Goal: Task Accomplishment & Management: Use online tool/utility

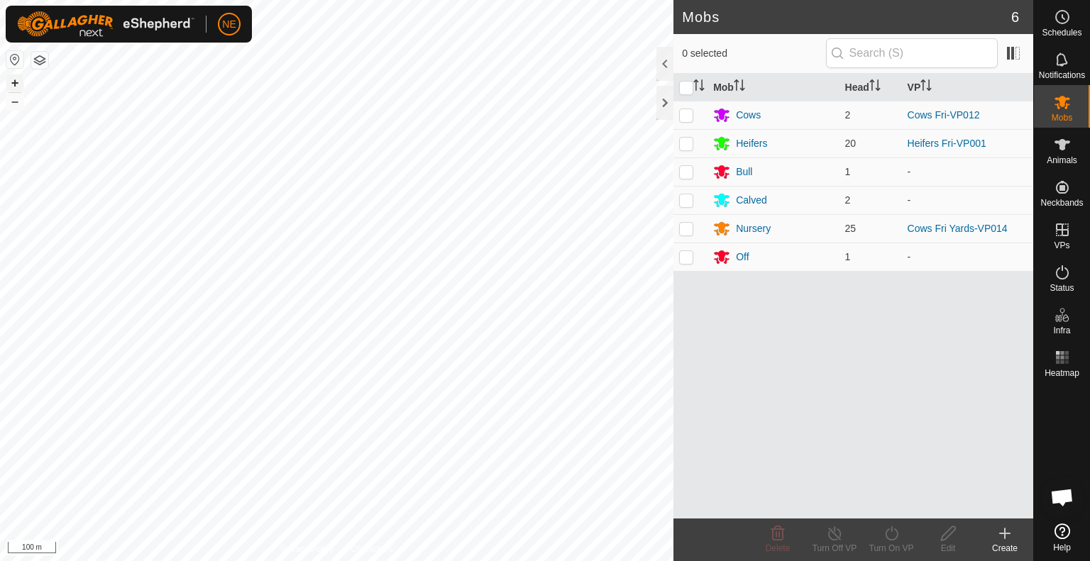
click at [16, 84] on button "+" at bounding box center [14, 83] width 17 height 17
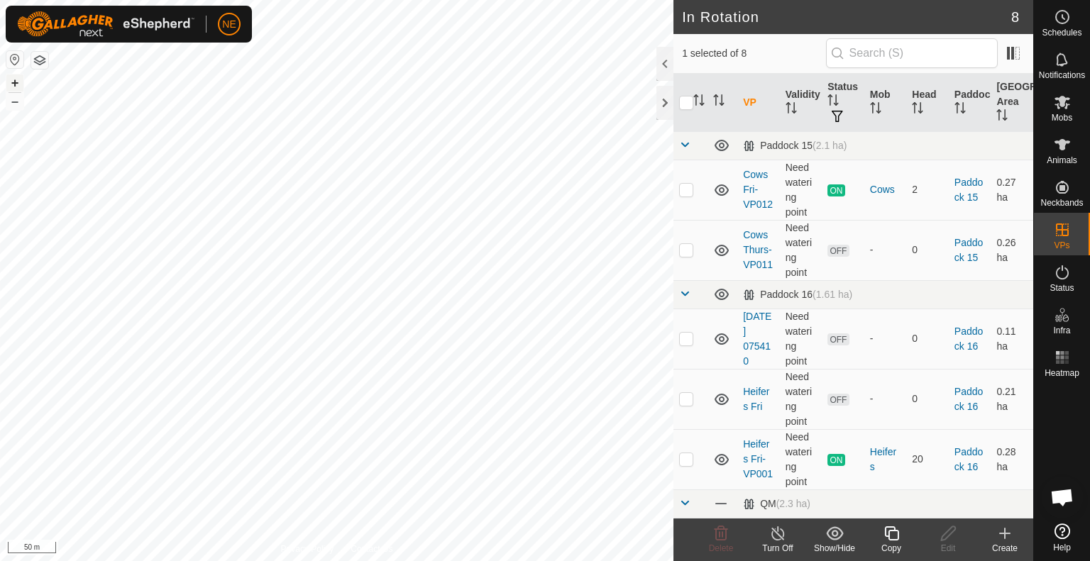
click at [18, 84] on button "+" at bounding box center [14, 83] width 17 height 17
click at [886, 551] on div "Copy" at bounding box center [891, 548] width 57 height 13
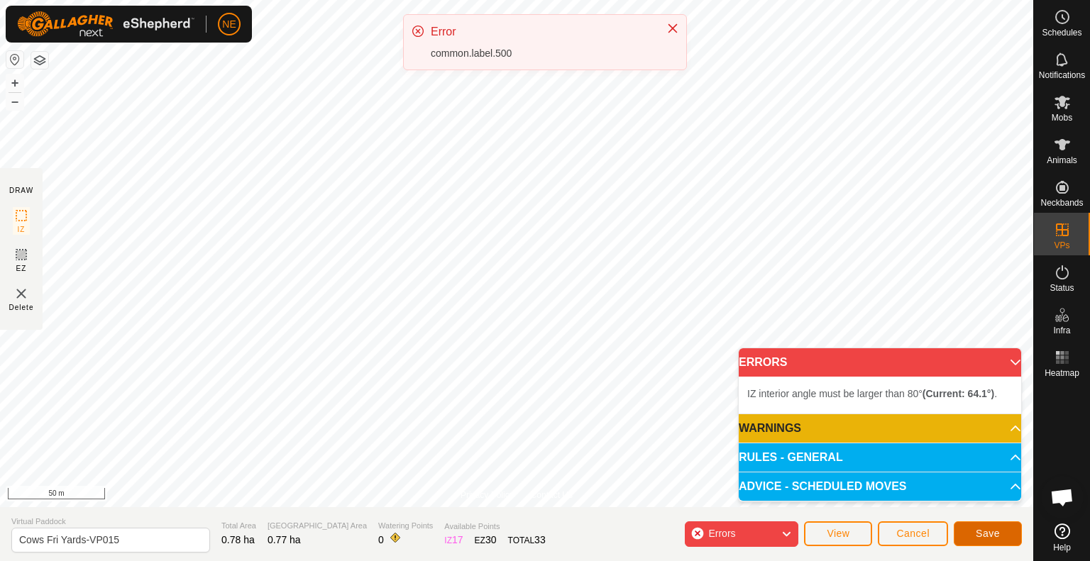
click at [977, 531] on span "Save" at bounding box center [988, 533] width 24 height 11
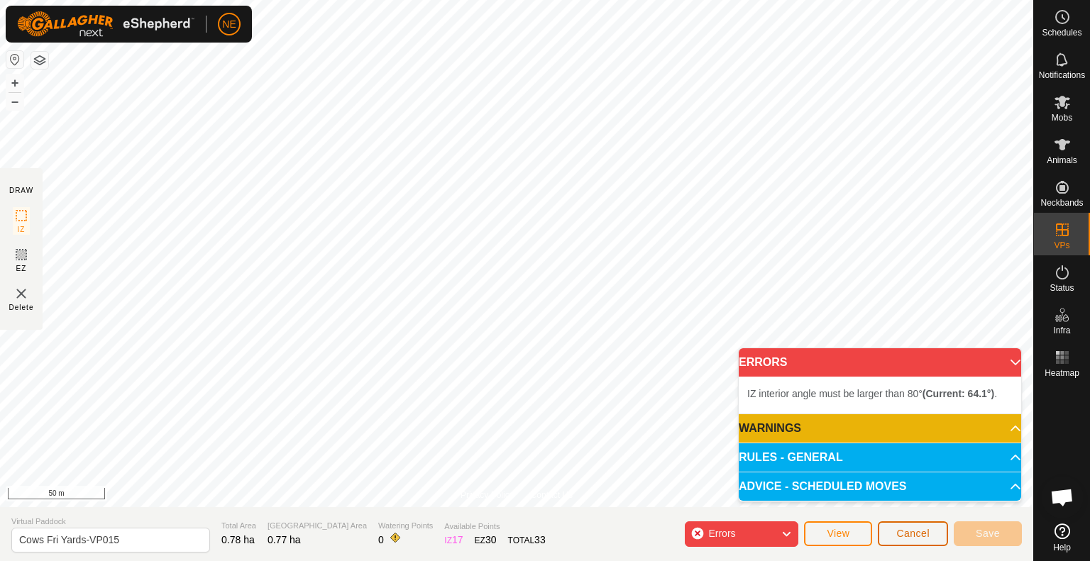
click at [911, 524] on button "Cancel" at bounding box center [913, 534] width 70 height 25
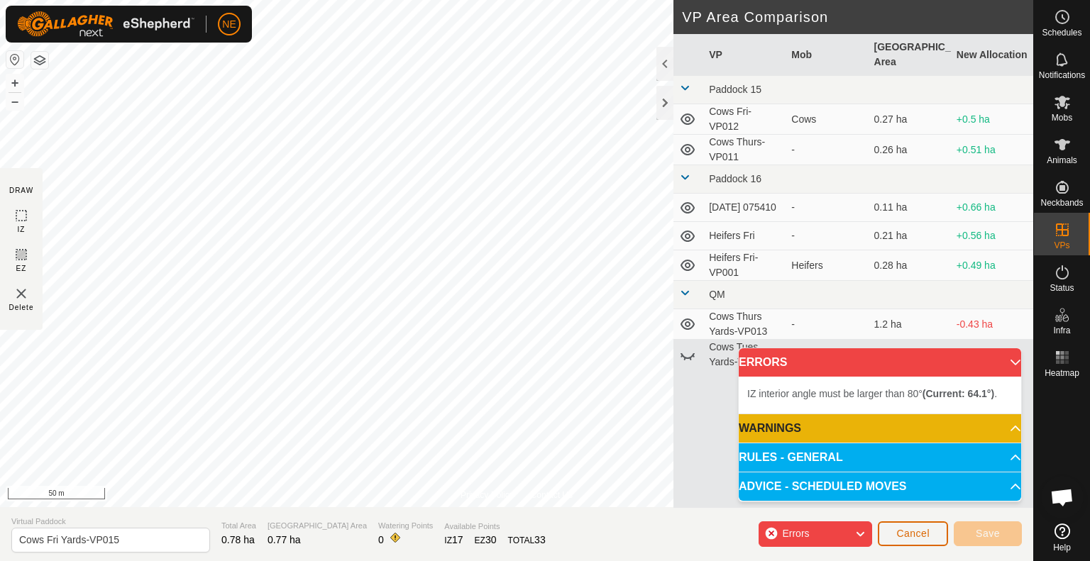
click at [920, 539] on span "Cancel" at bounding box center [912, 533] width 33 height 11
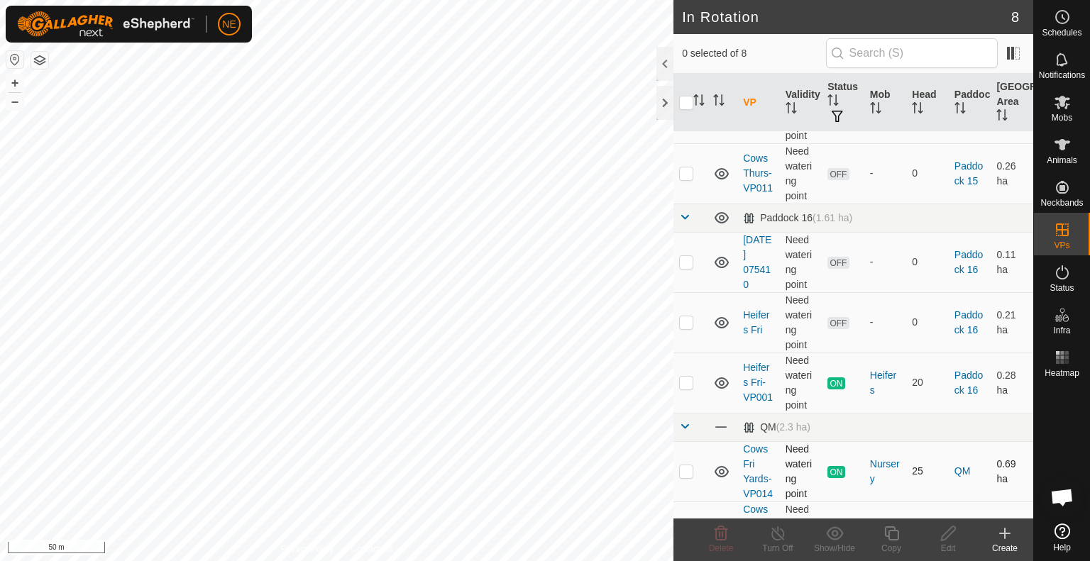
scroll to position [77, 0]
checkbox input "true"
click at [889, 544] on div "Copy" at bounding box center [891, 548] width 57 height 13
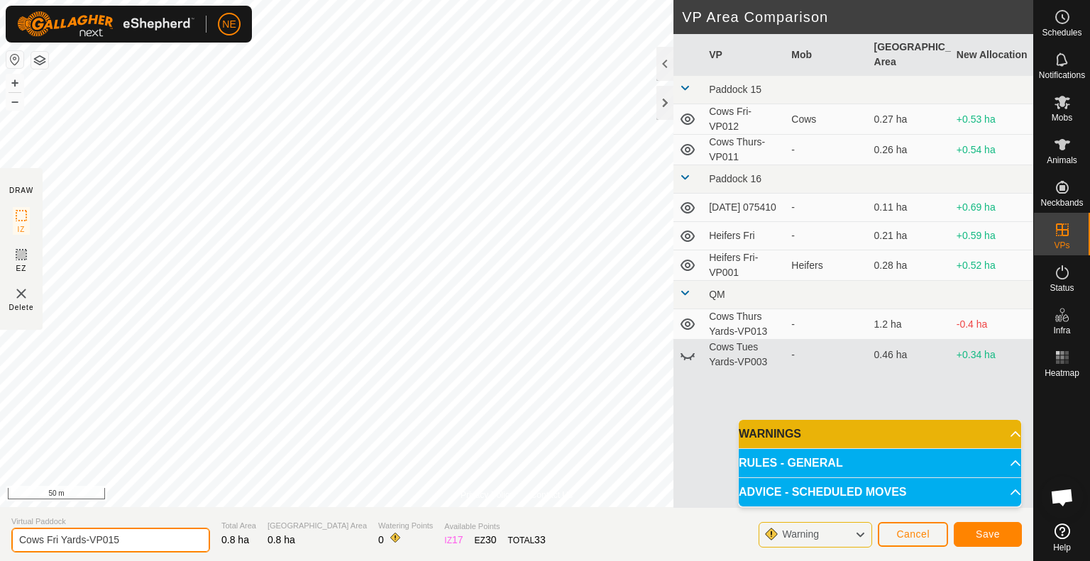
click at [60, 539] on input "Cows Fri Yards-VP015" at bounding box center [110, 540] width 199 height 25
type input "Cows Sat Yards-VP015"
click at [970, 533] on button "Save" at bounding box center [988, 534] width 68 height 25
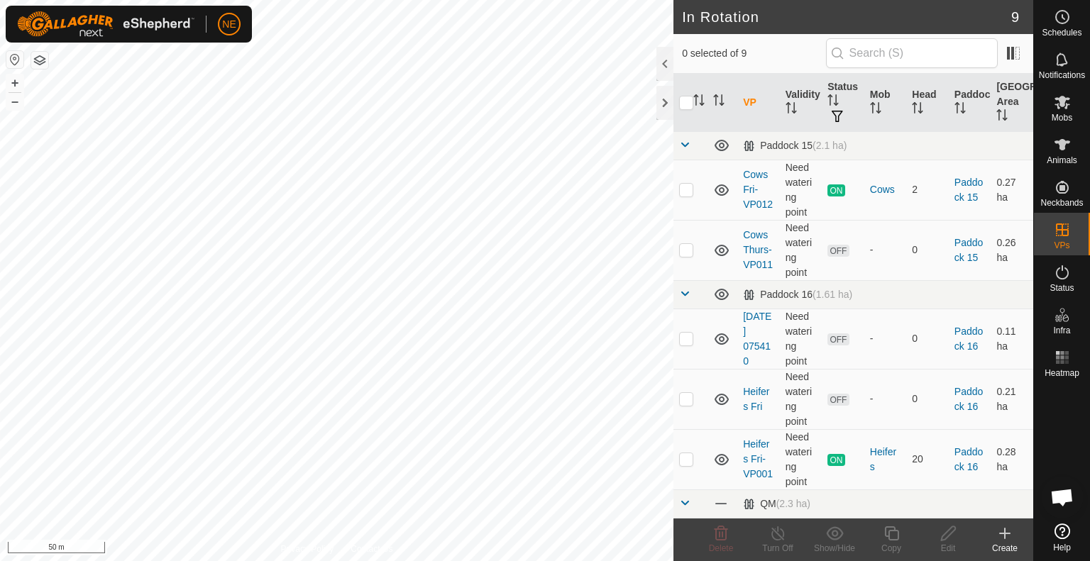
checkbox input "true"
click at [891, 544] on div "Copy" at bounding box center [891, 548] width 57 height 13
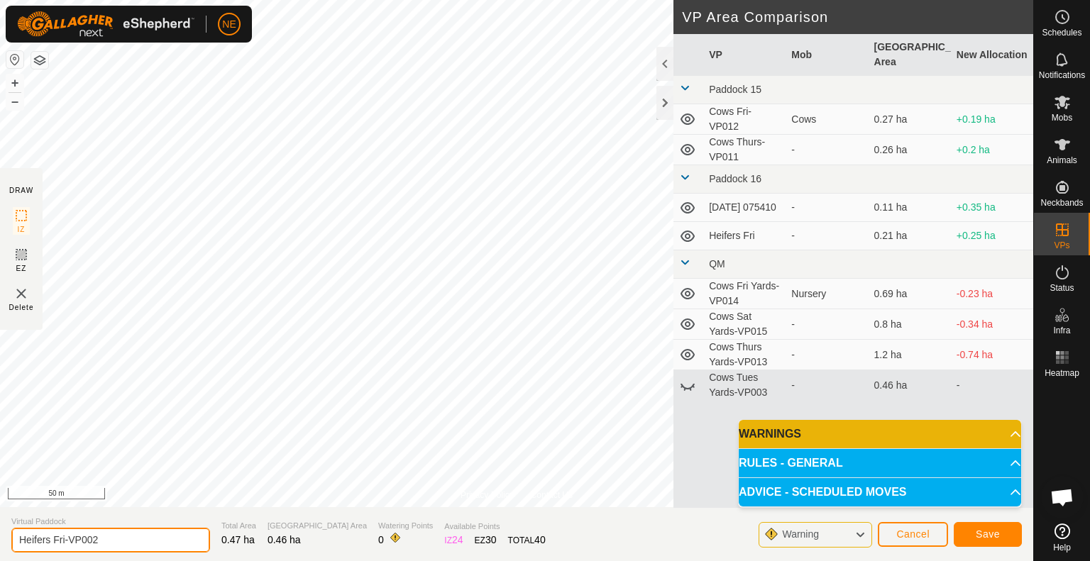
click at [64, 539] on input "Heifers Fri-VP002" at bounding box center [110, 540] width 199 height 25
type input "Heifers Sat -VP002"
click at [977, 533] on span "Save" at bounding box center [988, 534] width 24 height 11
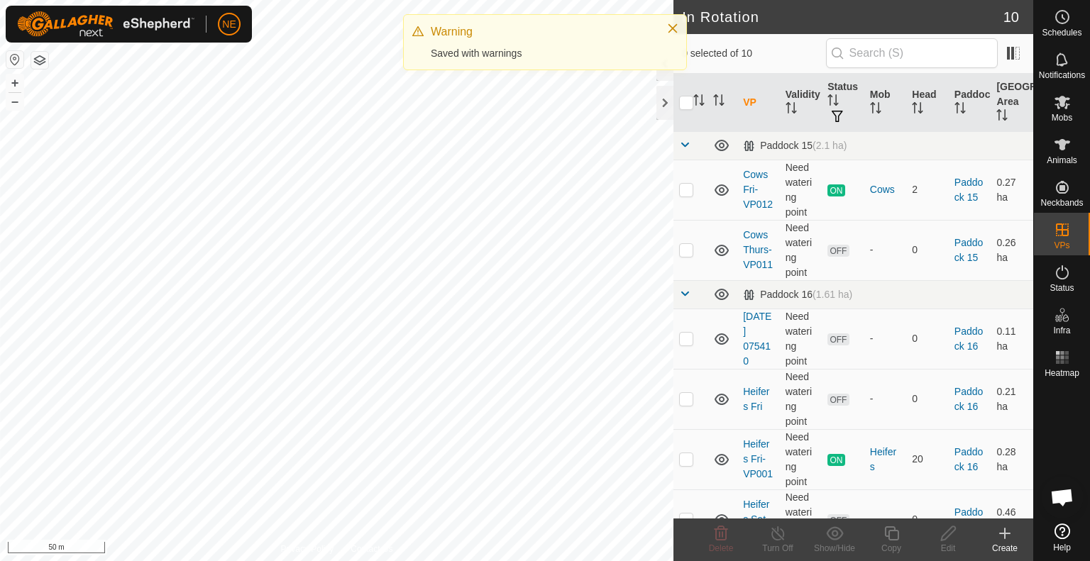
checkbox input "true"
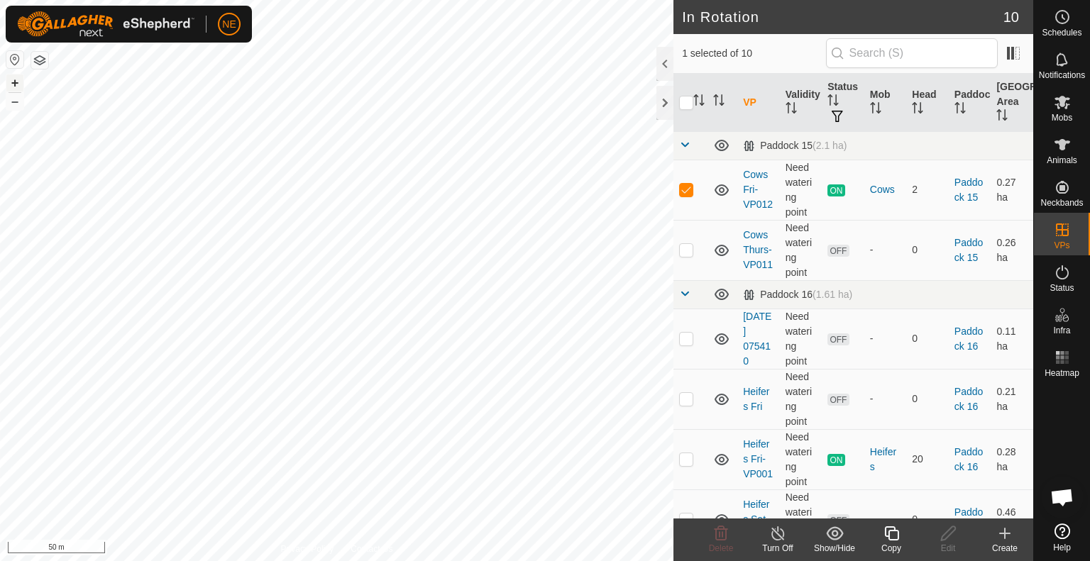
click at [17, 77] on button "+" at bounding box center [14, 83] width 17 height 17
click at [14, 83] on button "+" at bounding box center [14, 83] width 17 height 17
click at [902, 544] on div "Copy" at bounding box center [891, 548] width 57 height 13
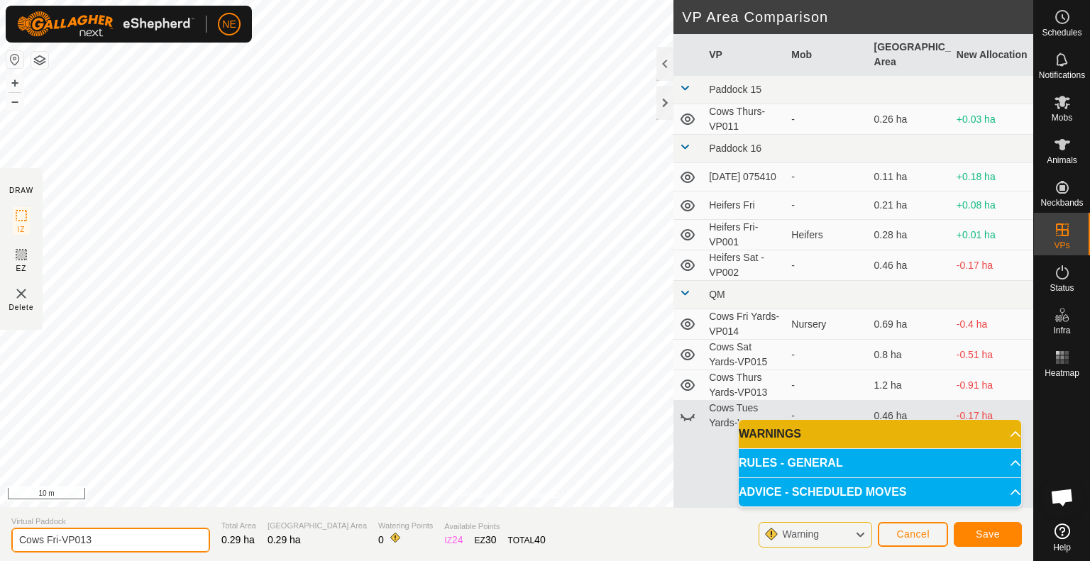
click at [57, 542] on input "Cows Fri-VP013" at bounding box center [110, 540] width 199 height 25
type input "Cows Sat-VP013"
click at [996, 544] on button "Save" at bounding box center [988, 534] width 68 height 25
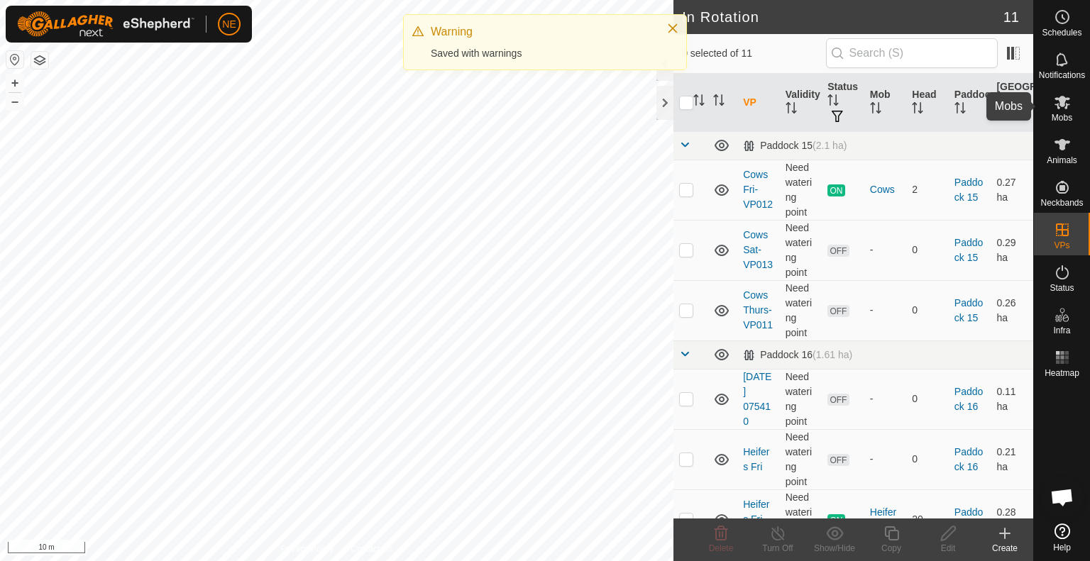
click at [1053, 112] on es-mob-svg-icon at bounding box center [1063, 102] width 26 height 23
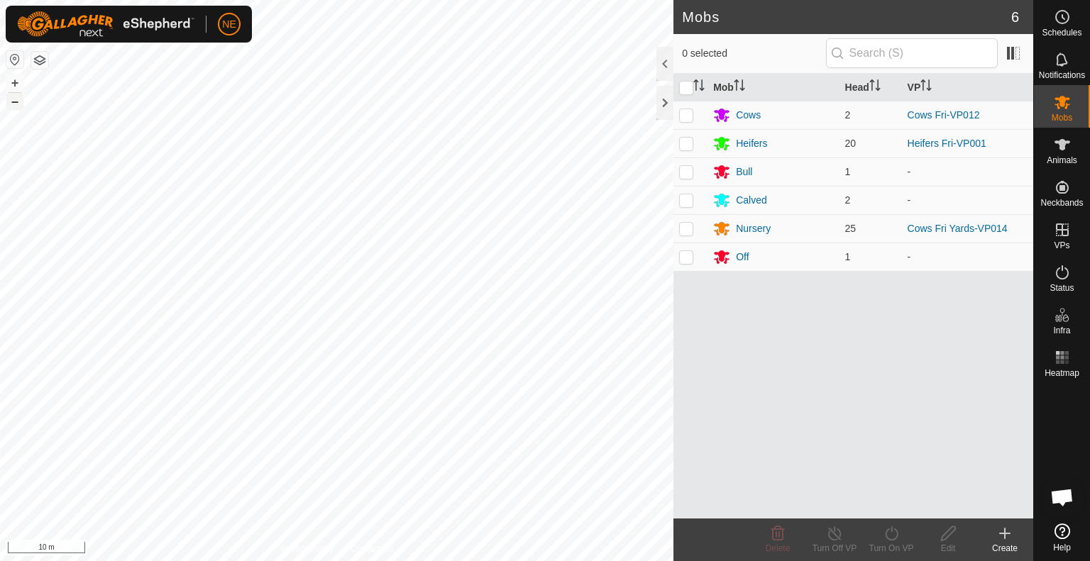
click at [14, 100] on button "–" at bounding box center [14, 101] width 17 height 17
click at [17, 102] on button "–" at bounding box center [14, 101] width 17 height 17
click at [23, 102] on button "–" at bounding box center [14, 101] width 17 height 17
click at [683, 114] on p-checkbox at bounding box center [686, 114] width 14 height 11
checkbox input "true"
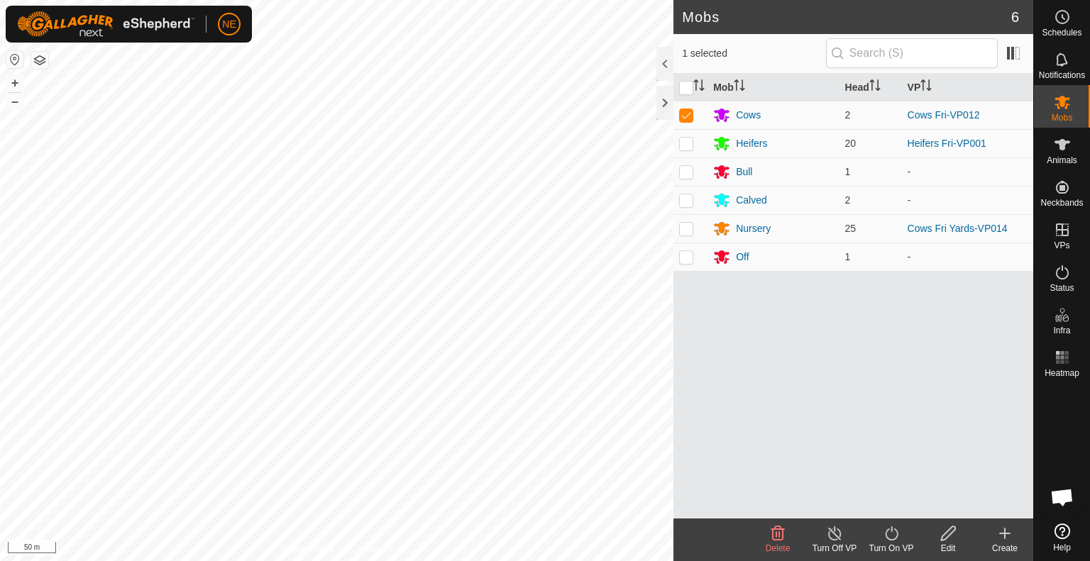
click at [877, 537] on turn-on-svg-icon at bounding box center [891, 533] width 57 height 17
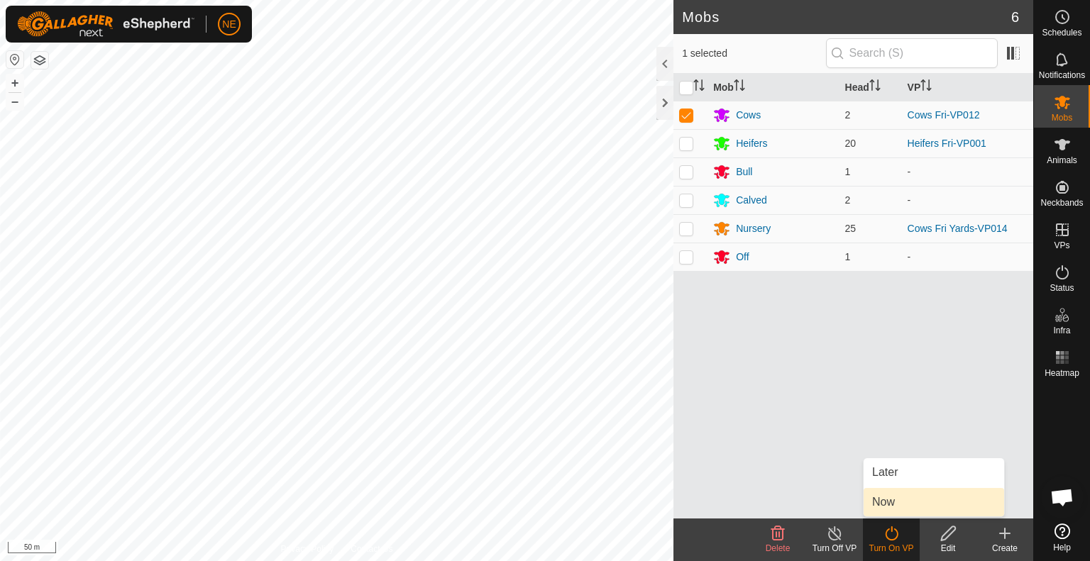
click at [877, 502] on link "Now" at bounding box center [934, 502] width 141 height 28
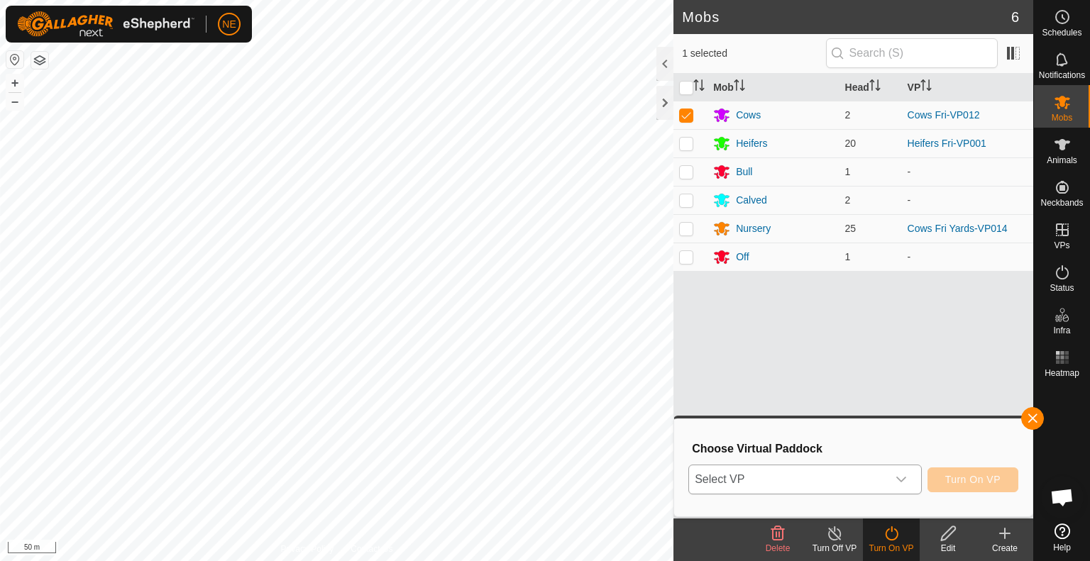
click at [899, 485] on icon "dropdown trigger" at bounding box center [901, 479] width 11 height 11
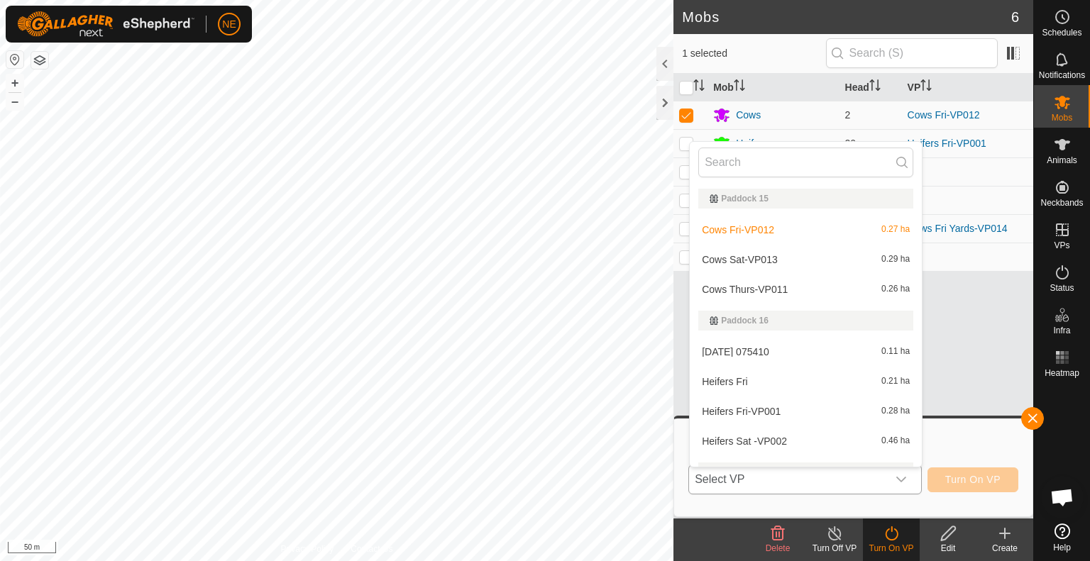
click at [737, 265] on li "Cows Sat-VP013 0.29 ha" at bounding box center [806, 260] width 232 height 28
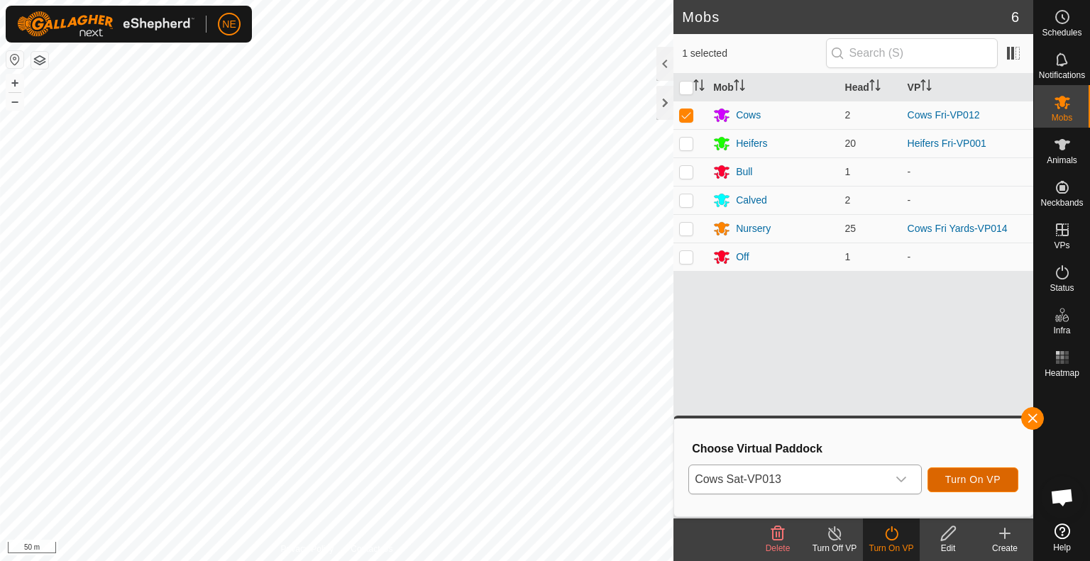
click at [954, 480] on span "Turn On VP" at bounding box center [972, 479] width 55 height 11
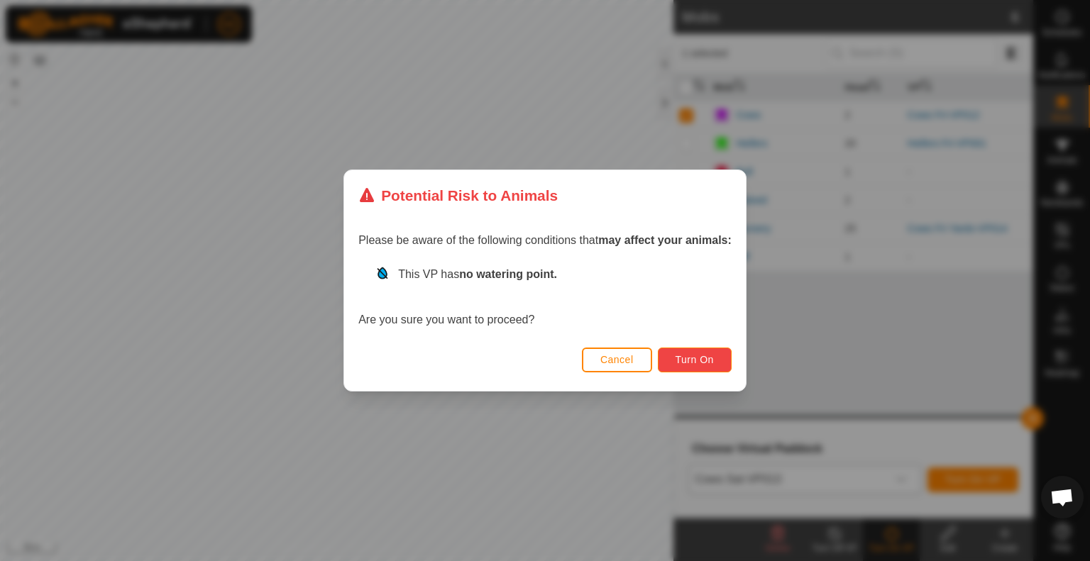
click at [701, 364] on span "Turn On" at bounding box center [695, 359] width 38 height 11
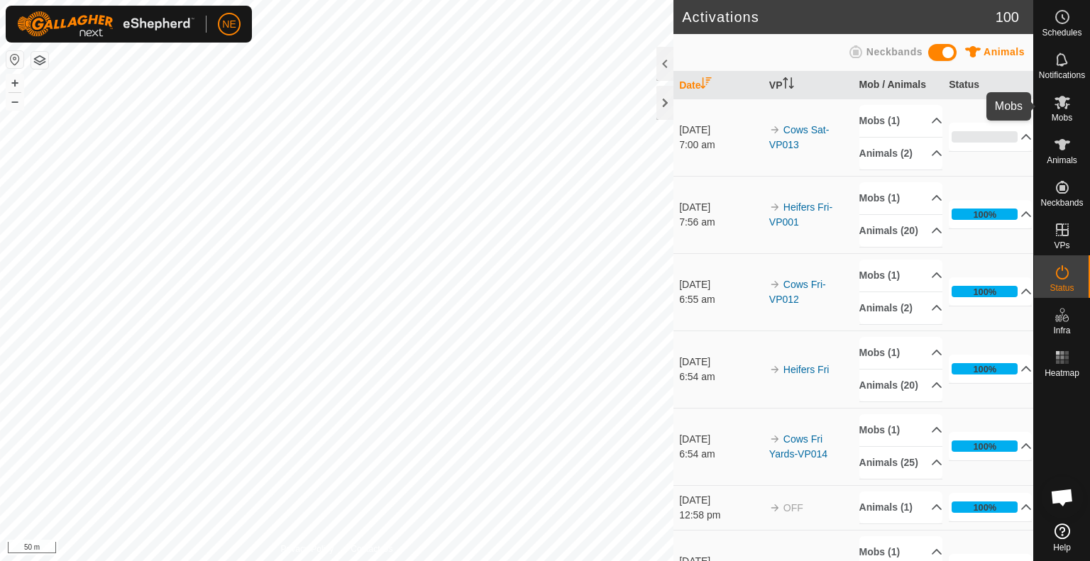
click at [1058, 104] on icon at bounding box center [1062, 102] width 17 height 17
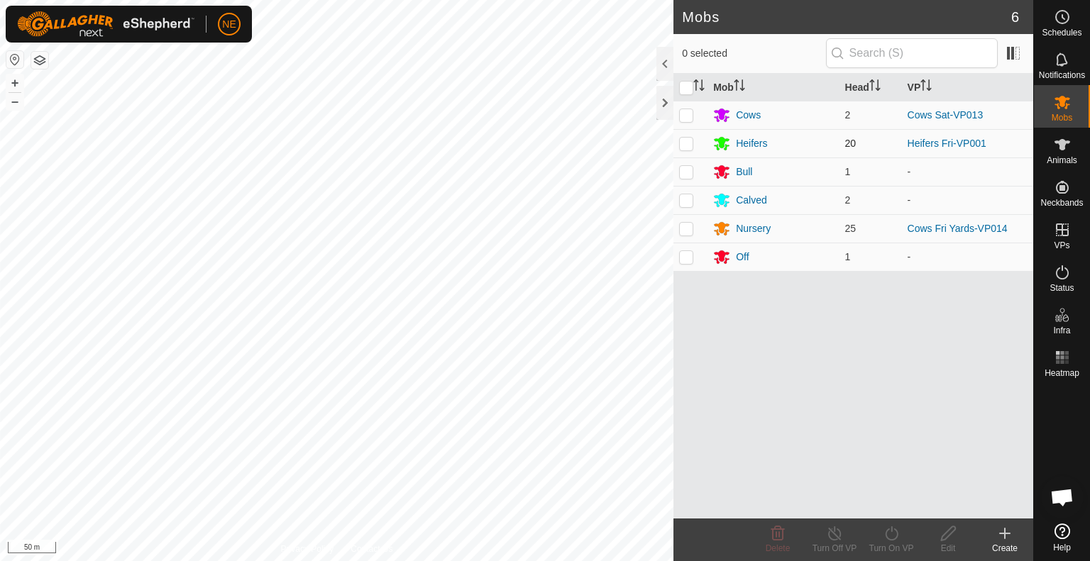
click at [686, 145] on p-checkbox at bounding box center [686, 143] width 14 height 11
checkbox input "true"
click at [895, 549] on div "Turn On VP" at bounding box center [891, 548] width 57 height 13
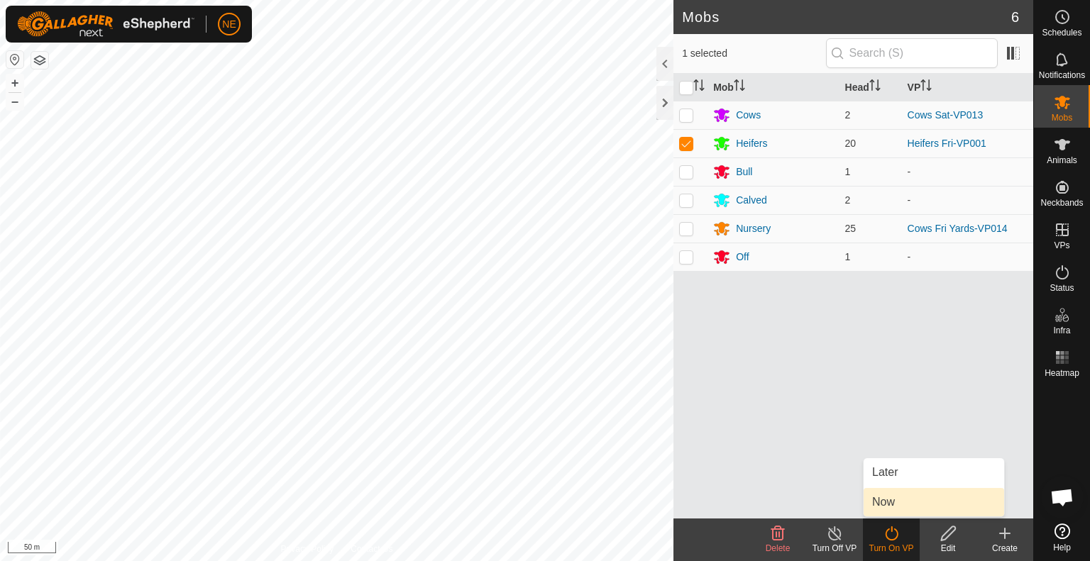
click at [878, 502] on link "Now" at bounding box center [934, 502] width 141 height 28
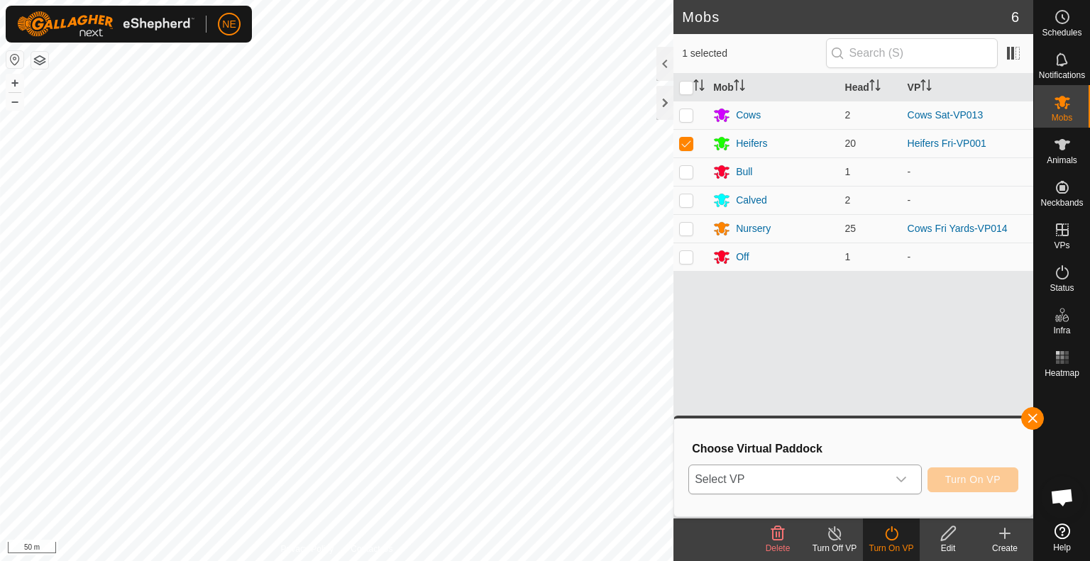
click at [904, 483] on icon "dropdown trigger" at bounding box center [901, 479] width 11 height 11
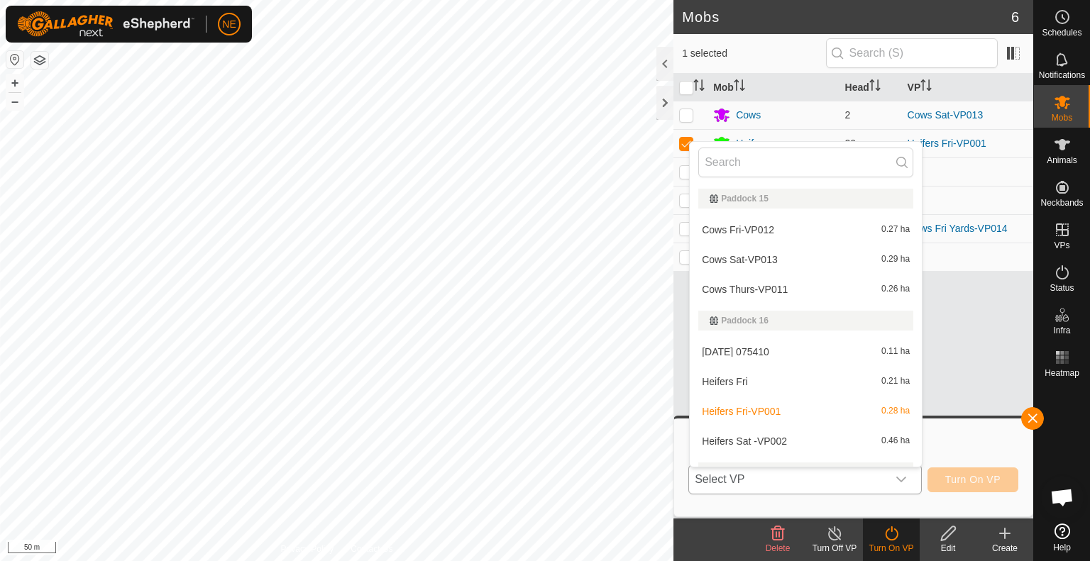
click at [811, 441] on li "Heifers Sat -VP002 0.46 ha" at bounding box center [806, 441] width 232 height 28
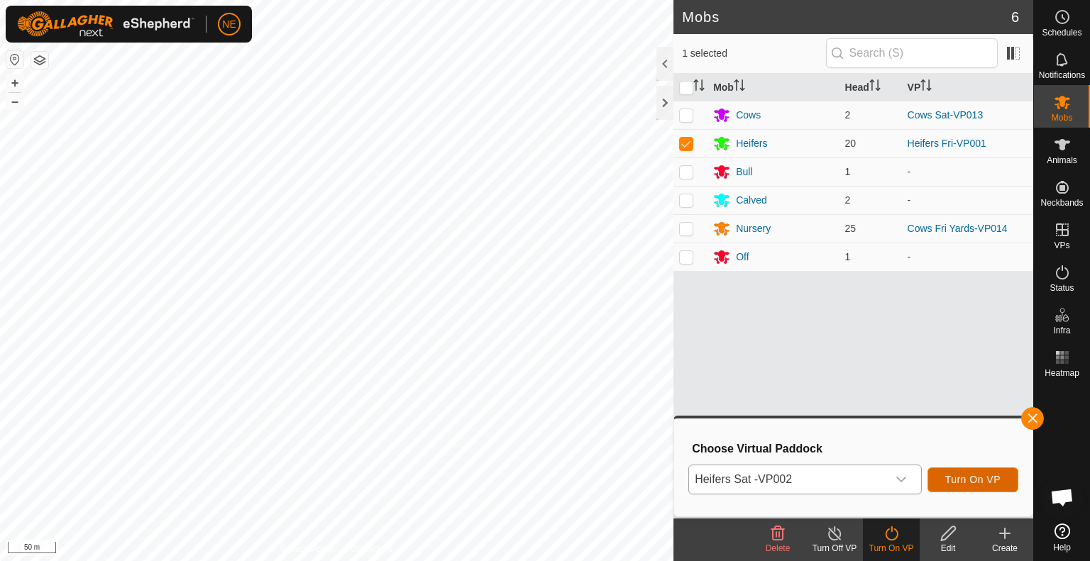
click at [949, 485] on span "Turn On VP" at bounding box center [972, 479] width 55 height 11
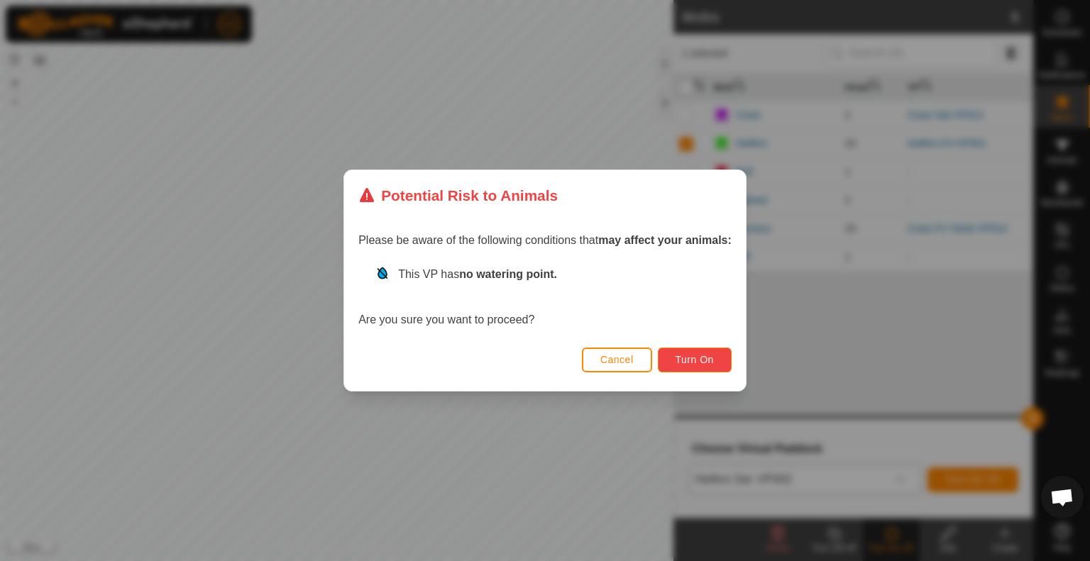
click at [721, 366] on button "Turn On" at bounding box center [695, 360] width 74 height 25
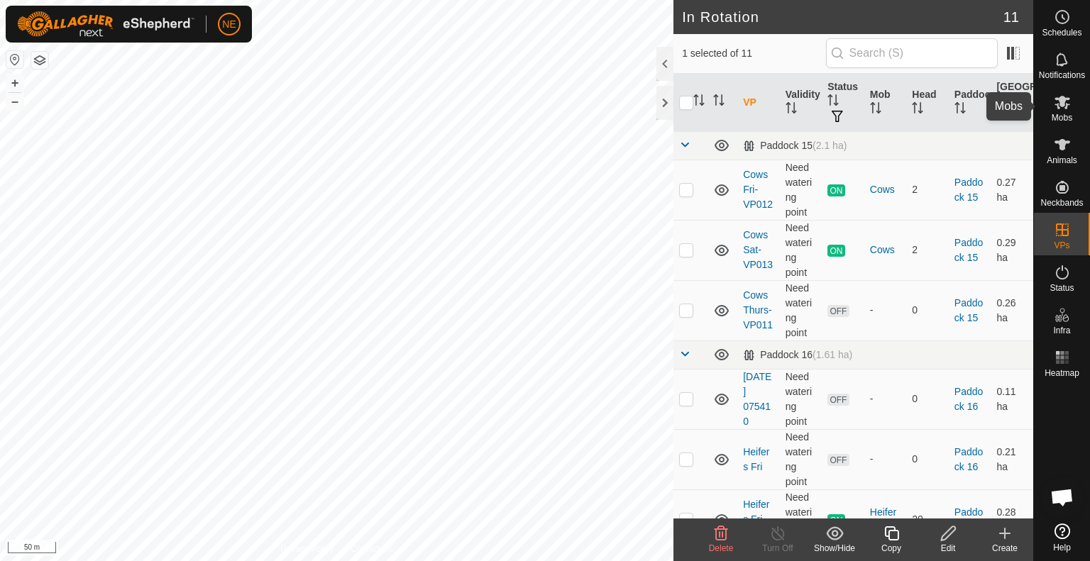
click at [1070, 104] on icon at bounding box center [1062, 102] width 17 height 17
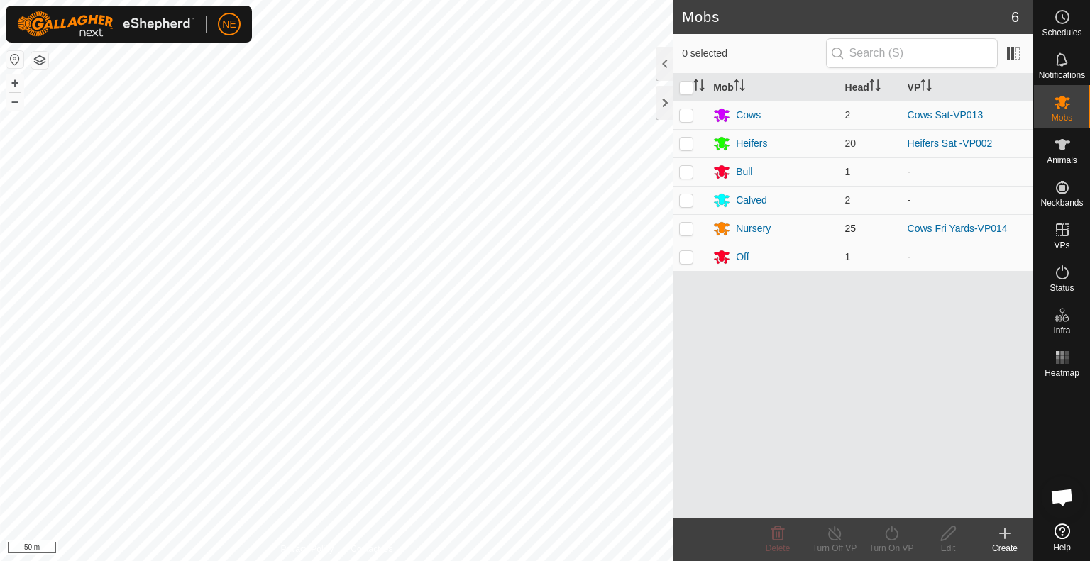
click at [684, 234] on p-checkbox at bounding box center [686, 228] width 14 height 11
checkbox input "true"
click at [885, 542] on div "Turn On VP" at bounding box center [891, 548] width 57 height 13
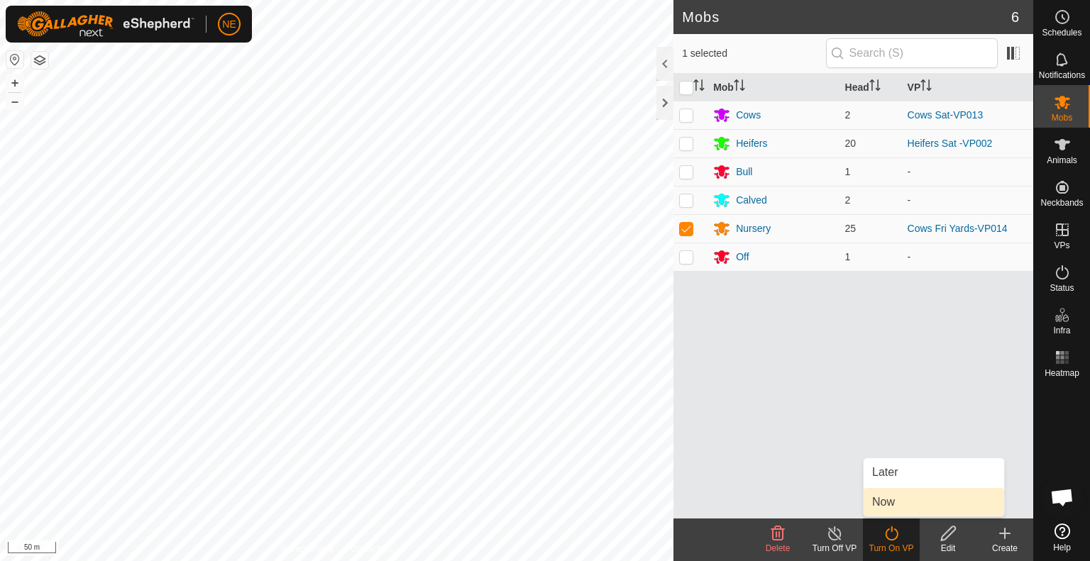
click at [884, 505] on link "Now" at bounding box center [934, 502] width 141 height 28
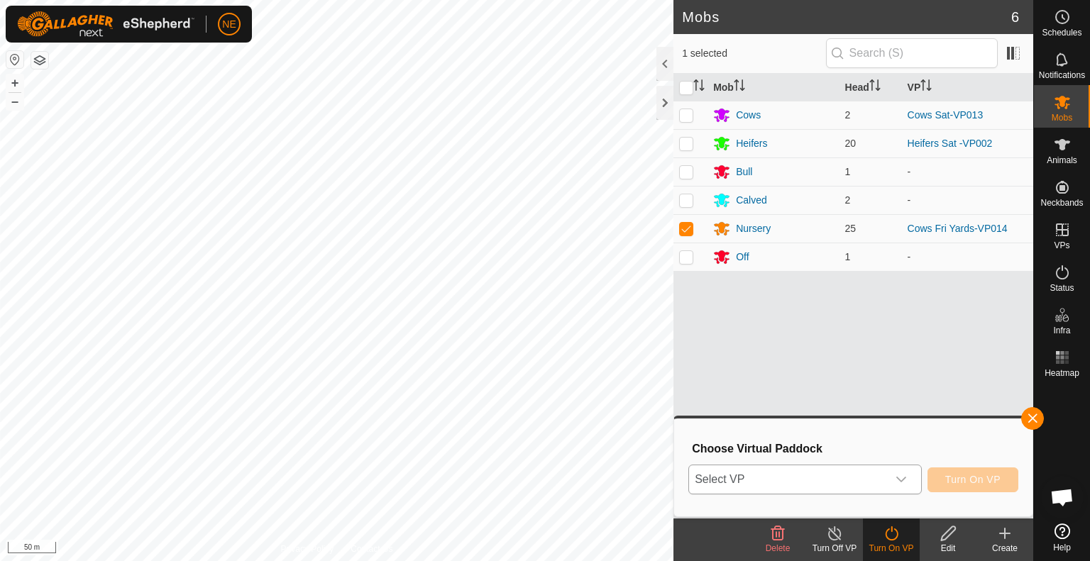
click at [902, 484] on icon "dropdown trigger" at bounding box center [901, 479] width 11 height 11
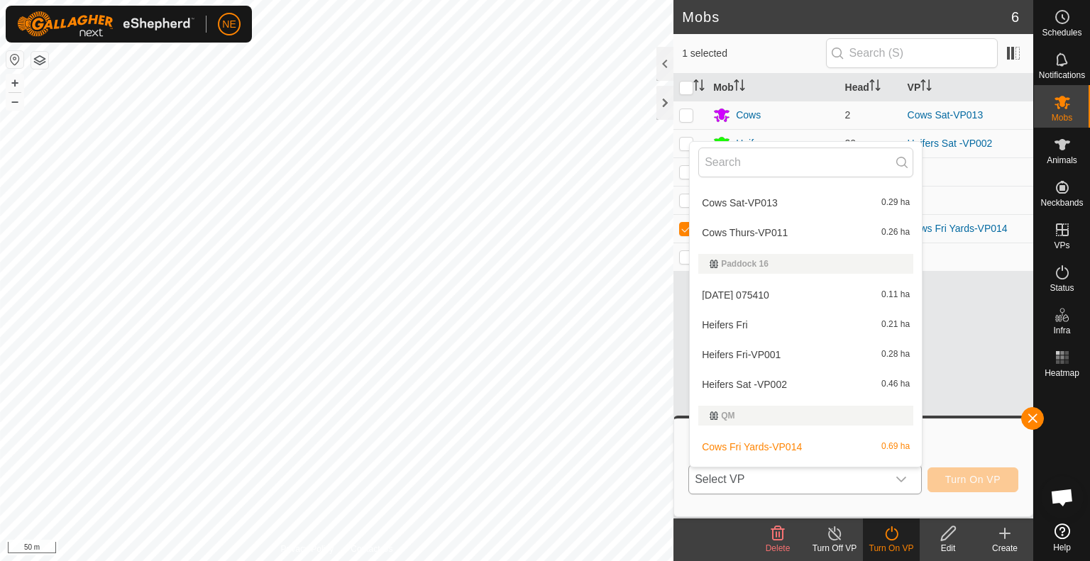
scroll to position [141, 0]
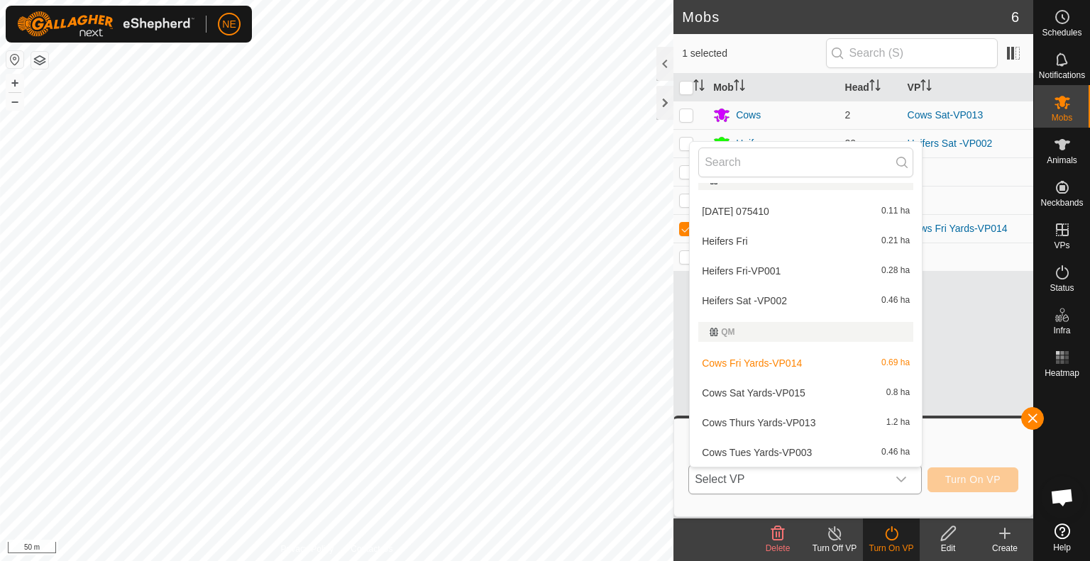
click at [765, 396] on li "Cows Sat Yards-VP015 0.8 ha" at bounding box center [806, 393] width 232 height 28
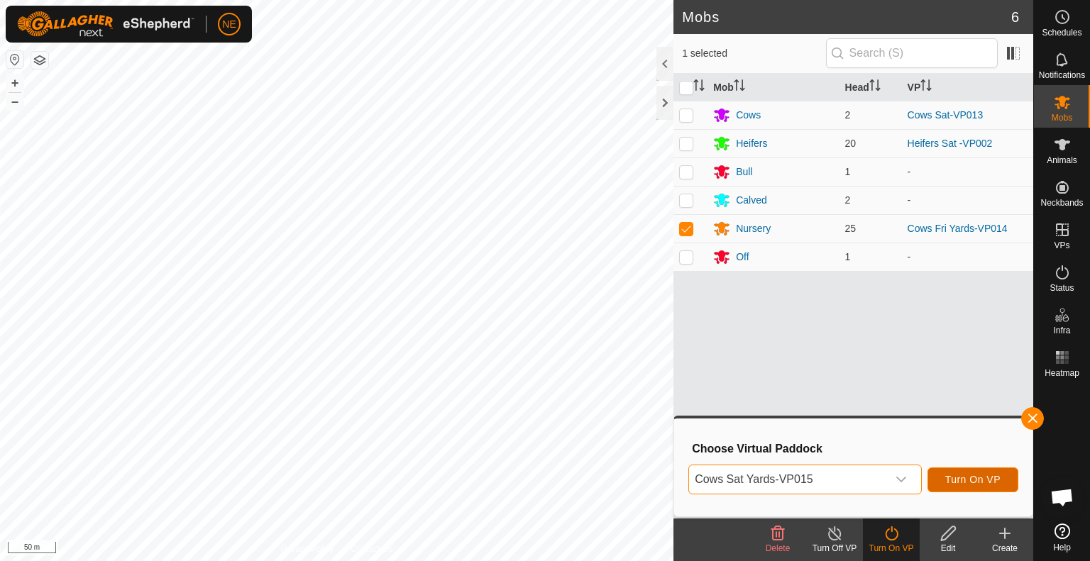
click at [989, 481] on span "Turn On VP" at bounding box center [972, 479] width 55 height 11
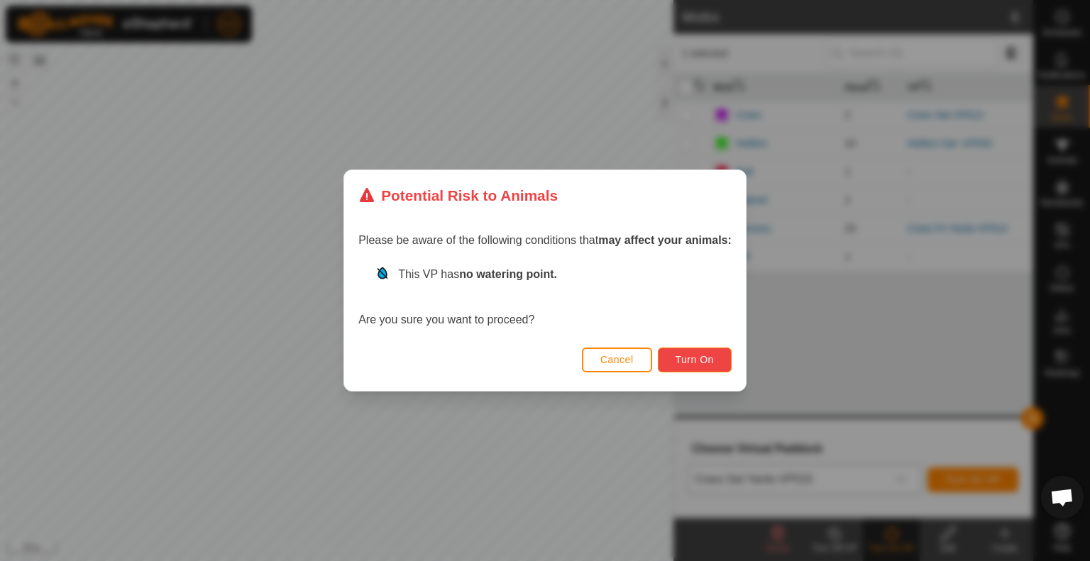
click at [691, 371] on button "Turn On" at bounding box center [695, 360] width 74 height 25
